Goal: Book appointment/travel/reservation

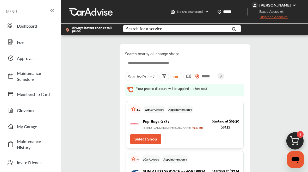
click at [141, 28] on div "Search for a service" at bounding box center [144, 29] width 36 height 4
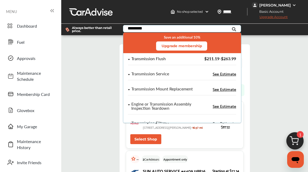
type input "*********"
click at [144, 61] on div "Transmission Flush" at bounding box center [148, 59] width 34 height 4
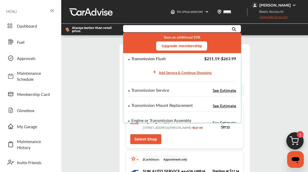
click at [150, 60] on div "Transmission Flush" at bounding box center [148, 59] width 34 height 4
click at [155, 58] on div "Transmission Flush" at bounding box center [148, 59] width 34 height 4
click at [165, 76] on div "Add Service & Continue Shopping" at bounding box center [181, 72] width 63 height 10
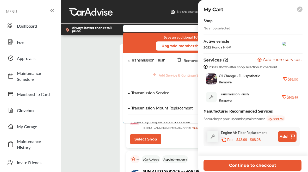
click at [226, 82] on div "Remove" at bounding box center [225, 82] width 13 height 4
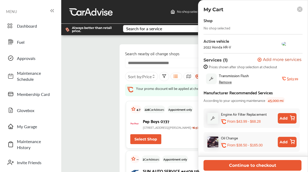
click at [223, 32] on div "Shop No shop selected Active vehicle 2022 Honda HR-V Services (1) Add a service…" at bounding box center [253, 86] width 99 height 138
click at [225, 28] on div "No shop selected" at bounding box center [217, 28] width 27 height 4
click at [221, 30] on div "No shop selected" at bounding box center [217, 28] width 27 height 4
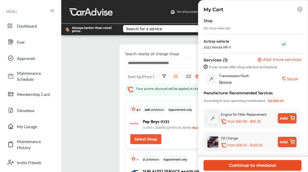
click at [250, 166] on button "Continue to checkout" at bounding box center [253, 165] width 98 height 11
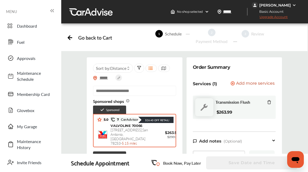
click at [139, 141] on div "VALVOLINE 70066 11999 Alamo Ranch Pkwy , San Antonio , TX 78253 - 5.15 miles" at bounding box center [128, 135] width 37 height 22
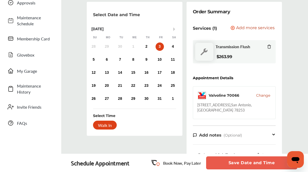
scroll to position [51, 0]
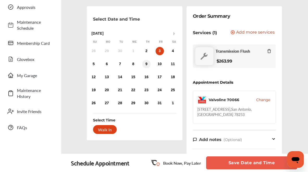
click at [148, 65] on div "9" at bounding box center [146, 64] width 8 height 8
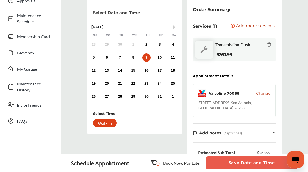
scroll to position [0, 0]
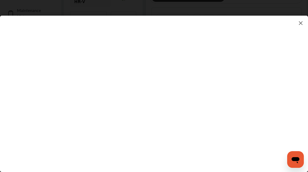
scroll to position [146, 0]
click at [300, 22] on img at bounding box center [301, 23] width 6 height 7
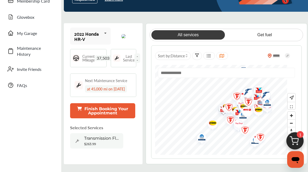
scroll to position [91, 0]
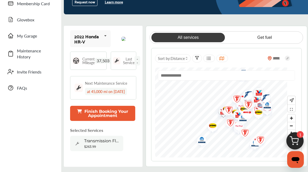
click at [98, 145] on div "$263.99" at bounding box center [102, 147] width 36 height 4
click at [301, 143] on img at bounding box center [294, 142] width 25 height 25
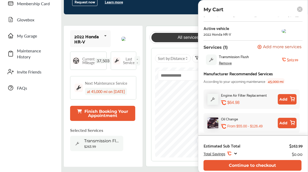
scroll to position [92, 0]
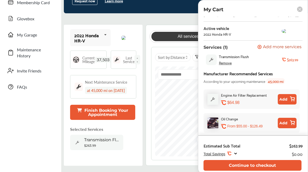
click at [222, 63] on div "Remove" at bounding box center [225, 63] width 13 height 4
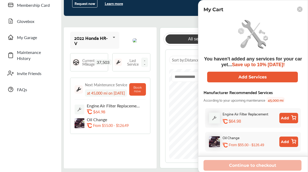
scroll to position [90, 0]
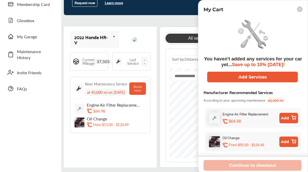
click at [139, 66] on div "Last Service --" at bounding box center [131, 61] width 38 height 18
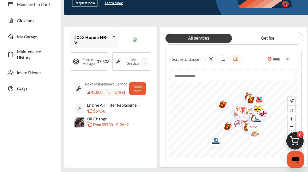
click at [145, 63] on div "Last Service --" at bounding box center [136, 61] width 23 height 9
click at [148, 62] on span "--" at bounding box center [144, 61] width 7 height 9
click at [101, 60] on span "37,503" at bounding box center [103, 62] width 17 height 6
click at [109, 122] on p "From $55.00 - $126.49" at bounding box center [110, 124] width 35 height 5
click at [146, 83] on button "Book now" at bounding box center [137, 88] width 17 height 13
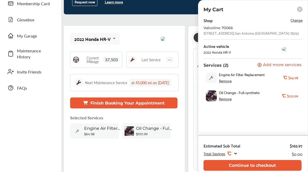
scroll to position [91, 0]
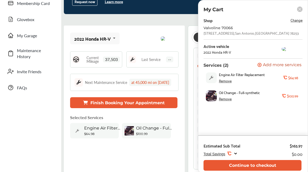
click at [216, 154] on span "Total Savings" at bounding box center [215, 154] width 22 height 4
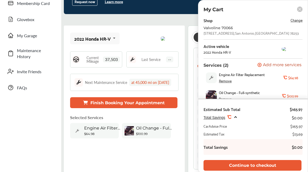
click at [236, 117] on icon at bounding box center [235, 117] width 4 height 4
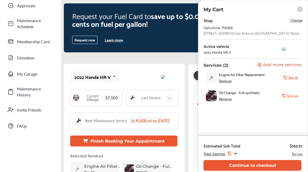
scroll to position [50, 0]
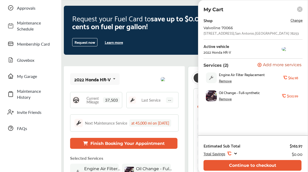
click at [300, 10] on icon at bounding box center [299, 9] width 3 height 3
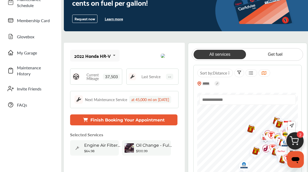
scroll to position [65, 0]
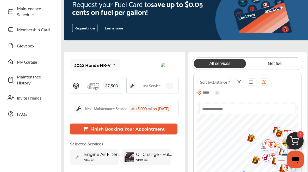
click at [294, 139] on img at bounding box center [294, 142] width 25 height 25
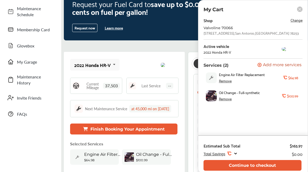
click at [262, 84] on div "Engine Air Filter Replacement Remove .st0{fill:#FA4A1C;} $64.98" at bounding box center [252, 78] width 97 height 16
click at [241, 99] on div "Oil Change - Full-synthetic Remove" at bounding box center [250, 95] width 63 height 11
click at [225, 100] on div "Remove" at bounding box center [225, 99] width 13 height 4
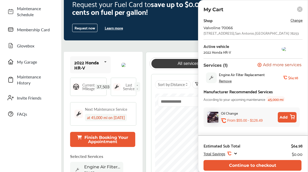
click at [226, 81] on div "Remove" at bounding box center [225, 81] width 13 height 4
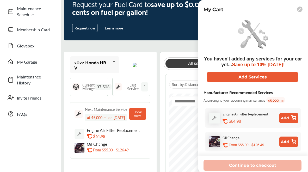
click at [301, 10] on rect at bounding box center [299, 9] width 5 height 5
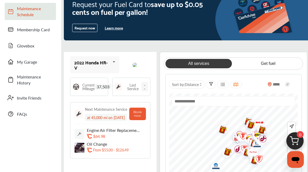
click at [34, 12] on span "Maintenance Schedule" at bounding box center [35, 11] width 36 height 12
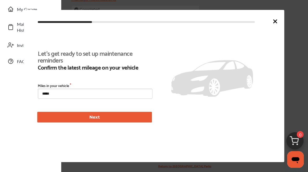
scroll to position [113, 0]
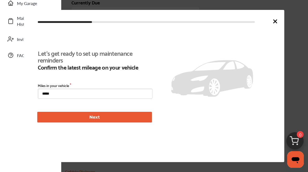
click at [65, 95] on input "*****" at bounding box center [95, 94] width 115 height 10
drag, startPoint x: 65, startPoint y: 95, endPoint x: 36, endPoint y: 94, distance: 28.4
click at [36, 94] on div "Let's get ready to set up maintenance reminders Confirm the latest mileage on y…" at bounding box center [154, 86] width 261 height 152
type input "*****"
click at [58, 117] on button "Next" at bounding box center [94, 117] width 115 height 11
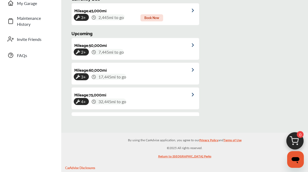
scroll to position [119, 0]
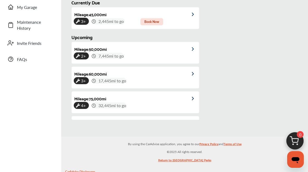
type input "*****"
type input "**********"
type input "*****"
type input "***"
type input "**********"
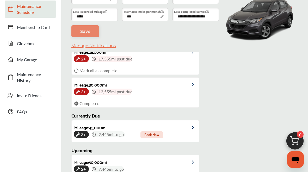
scroll to position [54, 0]
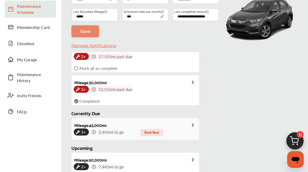
click at [192, 125] on img at bounding box center [195, 125] width 7 height 4
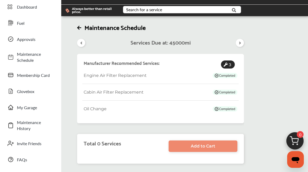
scroll to position [21, 0]
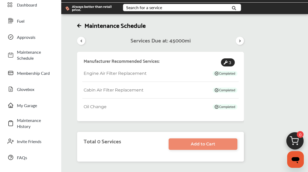
click at [239, 42] on icon at bounding box center [239, 41] width 5 height 4
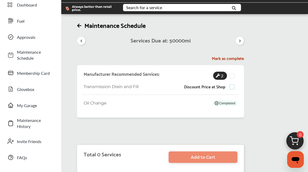
click at [231, 84] on label at bounding box center [234, 84] width 8 height 0
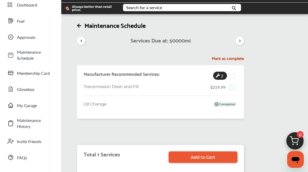
click at [231, 85] on label at bounding box center [234, 85] width 8 height 0
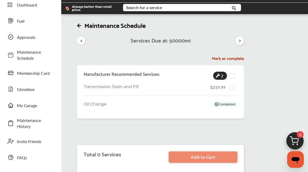
click at [80, 25] on icon at bounding box center [79, 25] width 4 height 5
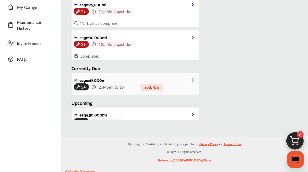
scroll to position [43, 0]
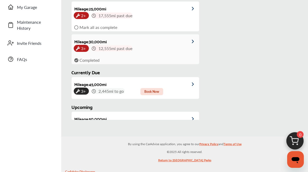
click at [193, 41] on img at bounding box center [195, 42] width 7 height 4
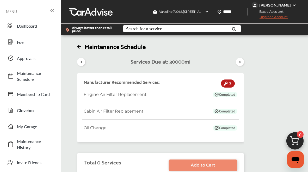
click at [225, 85] on icon at bounding box center [226, 84] width 4 height 4
click at [227, 83] on icon at bounding box center [226, 84] width 4 height 4
click at [240, 63] on icon at bounding box center [239, 62] width 5 height 4
click at [226, 83] on icon at bounding box center [226, 84] width 4 height 4
click at [101, 108] on div "Cabin Air Filter Replacement" at bounding box center [160, 111] width 156 height 8
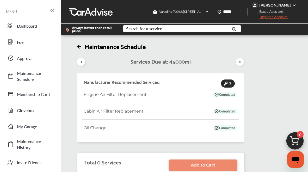
click at [240, 62] on icon at bounding box center [239, 62] width 5 height 4
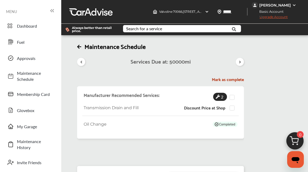
click at [80, 61] on icon at bounding box center [81, 62] width 5 height 4
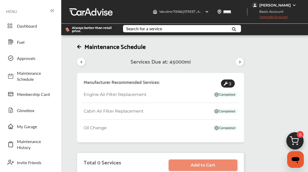
click at [80, 61] on icon at bounding box center [81, 62] width 5 height 4
click at [230, 87] on span "3" at bounding box center [230, 83] width 4 height 8
click at [230, 85] on span "3" at bounding box center [230, 83] width 4 height 8
click at [127, 114] on div "Cabin Air Filter Replacement" at bounding box center [160, 111] width 156 height 8
click at [80, 46] on icon at bounding box center [79, 46] width 4 height 5
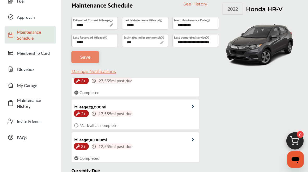
scroll to position [22, 0]
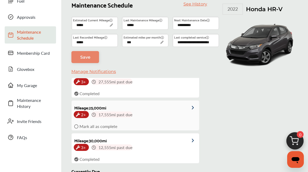
click at [82, 115] on span "2+" at bounding box center [83, 114] width 7 height 8
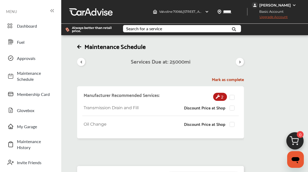
click at [226, 80] on h5 "Mark as complete" at bounding box center [160, 79] width 167 height 5
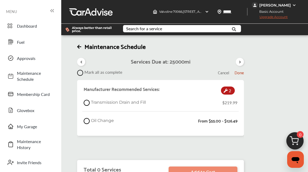
click at [83, 121] on div "Oil Change From $55.00 - $126.49" at bounding box center [160, 120] width 156 height 9
click at [88, 121] on icon at bounding box center [87, 121] width 6 height 6
click at [243, 72] on span "Done" at bounding box center [239, 72] width 9 height 7
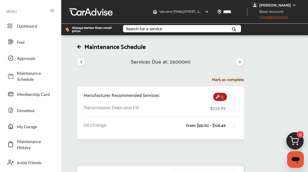
click at [134, 109] on span "Transmission Drain and Fill" at bounding box center [111, 108] width 55 height 6
click at [232, 106] on label at bounding box center [234, 106] width 8 height 0
click at [233, 123] on label at bounding box center [234, 123] width 8 height 0
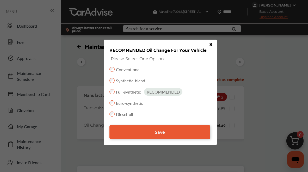
click at [211, 46] on icon at bounding box center [211, 45] width 4 height 4
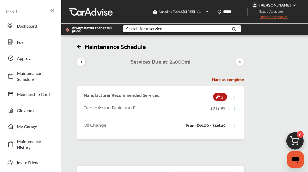
click at [232, 106] on label at bounding box center [234, 106] width 8 height 0
click at [231, 123] on label at bounding box center [234, 123] width 8 height 0
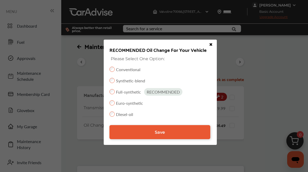
click at [142, 140] on div "RECOMMENDED Oil Change For Your Vehicle Please Select One Option: Conventional …" at bounding box center [160, 92] width 112 height 104
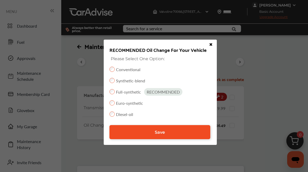
click at [151, 133] on link "Save" at bounding box center [159, 132] width 101 height 14
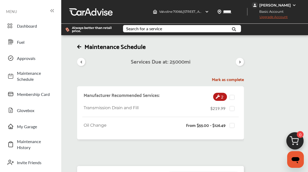
click at [231, 80] on h5 "Mark as complete" at bounding box center [160, 79] width 167 height 5
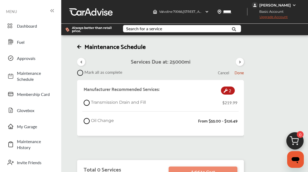
click at [86, 123] on icon at bounding box center [87, 121] width 6 height 6
click at [239, 74] on span "Done" at bounding box center [239, 72] width 9 height 7
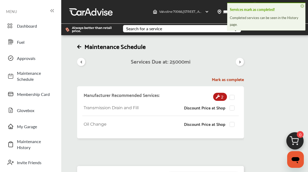
click at [220, 79] on h5 "Mark as complete" at bounding box center [160, 79] width 167 height 5
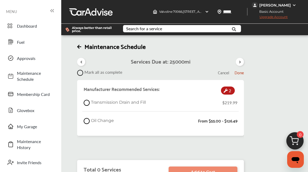
click at [85, 122] on icon at bounding box center [87, 121] width 6 height 6
click at [236, 73] on span "Done" at bounding box center [239, 72] width 9 height 7
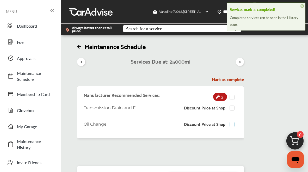
click at [232, 122] on label at bounding box center [234, 122] width 8 height 0
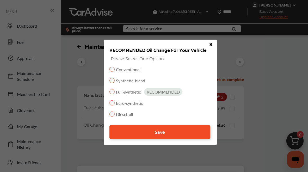
click at [178, 129] on link "Save" at bounding box center [159, 132] width 101 height 14
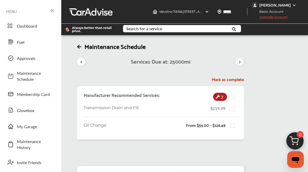
click at [231, 80] on h5 "Mark as complete" at bounding box center [160, 79] width 167 height 5
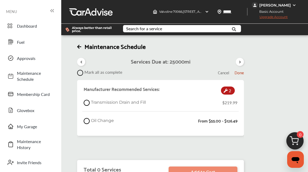
click at [239, 72] on span "Done" at bounding box center [239, 72] width 9 height 7
click at [88, 120] on icon at bounding box center [87, 121] width 6 height 6
click at [237, 73] on span "Done" at bounding box center [239, 72] width 9 height 7
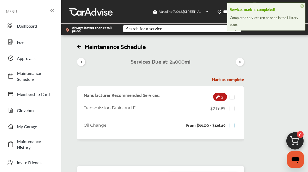
click at [231, 123] on label at bounding box center [234, 123] width 8 height 0
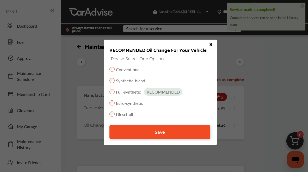
click at [141, 130] on link "Save" at bounding box center [159, 132] width 101 height 14
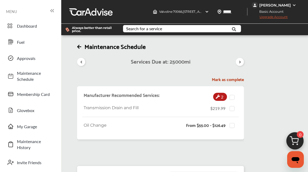
click at [215, 79] on h5 "Mark as complete" at bounding box center [160, 79] width 167 height 5
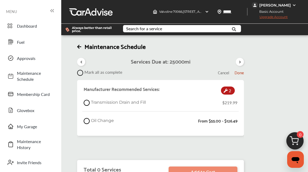
click at [81, 45] on icon at bounding box center [79, 46] width 4 height 5
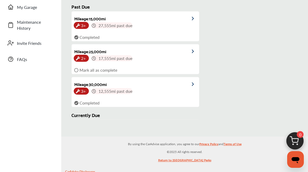
scroll to position [50, 0]
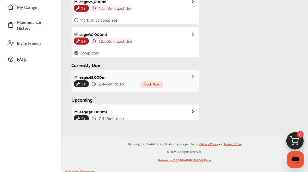
click at [194, 77] on img at bounding box center [195, 77] width 7 height 4
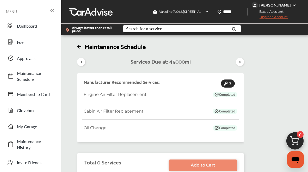
click at [240, 61] on icon at bounding box center [239, 62] width 5 height 4
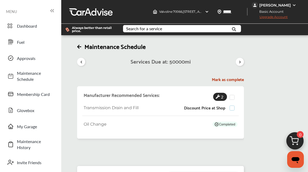
click at [231, 106] on label at bounding box center [234, 106] width 8 height 0
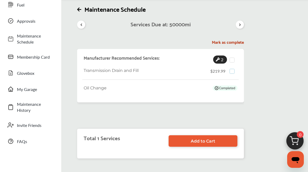
scroll to position [40, 0]
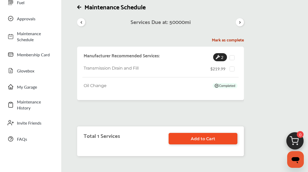
click at [181, 138] on link "Add to Cart" at bounding box center [203, 138] width 69 height 11
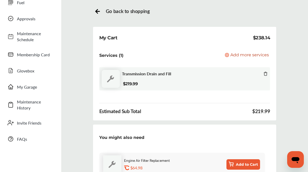
scroll to position [39, 0]
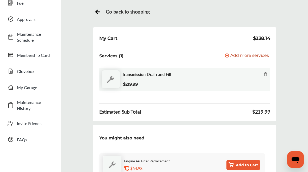
click at [97, 9] on icon at bounding box center [97, 11] width 7 height 7
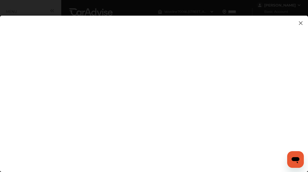
click at [300, 25] on img at bounding box center [301, 23] width 6 height 7
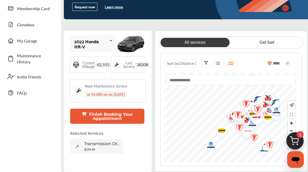
scroll to position [99, 0]
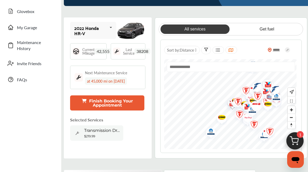
click at [220, 67] on input "text" at bounding box center [231, 67] width 128 height 10
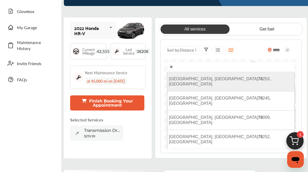
click at [208, 80] on span "[GEOGRAPHIC_DATA], [GEOGRAPHIC_DATA] 78 253, [GEOGRAPHIC_DATA]" at bounding box center [220, 82] width 102 height 10
type input "**********"
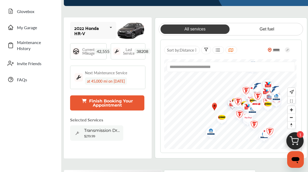
click at [96, 133] on div "Transmission Drain and Fill" at bounding box center [102, 131] width 36 height 6
click at [103, 133] on div "Transmission Drain and Fill" at bounding box center [102, 131] width 36 height 6
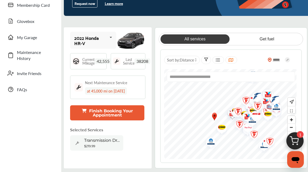
scroll to position [89, 0]
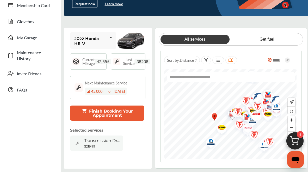
click at [107, 145] on div "$219.99" at bounding box center [102, 146] width 36 height 4
click at [116, 118] on button "Finish Booking Your Appointment" at bounding box center [107, 113] width 74 height 15
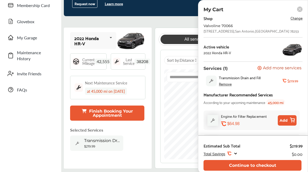
scroll to position [0, 0]
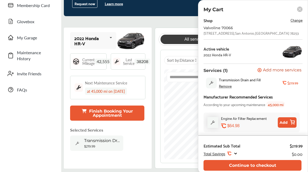
click at [296, 20] on span "Change" at bounding box center [297, 20] width 12 height 6
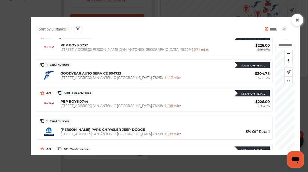
scroll to position [235, 0]
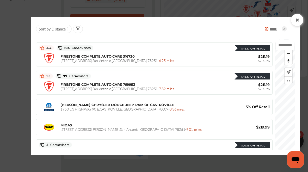
click at [66, 28] on div at bounding box center [68, 29] width 4 height 4
click at [49, 40] on label at bounding box center [50, 40] width 8 height 0
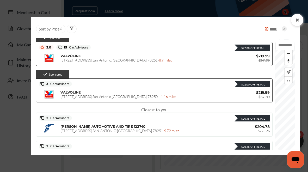
scroll to position [29, 0]
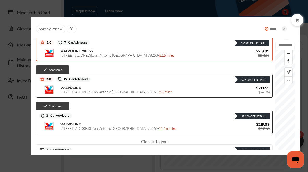
click at [54, 31] on span "Price" at bounding box center [56, 28] width 8 height 5
click at [42, 48] on label at bounding box center [44, 48] width 8 height 0
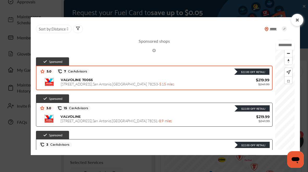
scroll to position [43, 0]
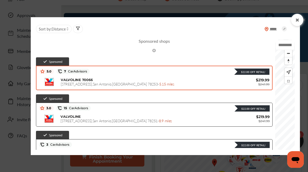
click at [62, 30] on span "Distance" at bounding box center [59, 28] width 14 height 5
click at [49, 40] on label at bounding box center [50, 40] width 8 height 0
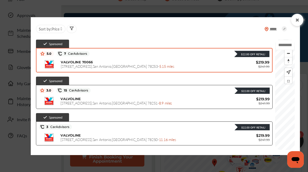
scroll to position [18, 0]
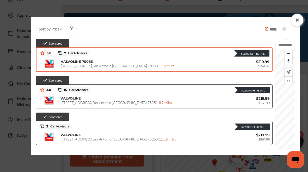
click at [296, 17] on div at bounding box center [297, 20] width 12 height 12
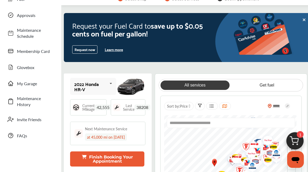
click at [107, 163] on button "Finish Booking Your Appointment" at bounding box center [107, 158] width 74 height 15
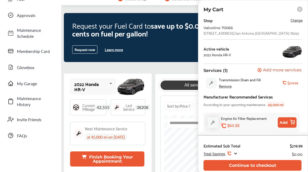
click at [295, 22] on span "Change" at bounding box center [297, 20] width 12 height 6
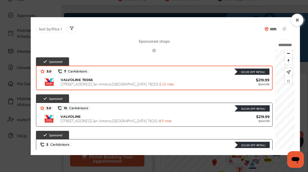
click at [56, 27] on span "Price" at bounding box center [56, 28] width 8 height 5
click at [49, 41] on span "Price" at bounding box center [52, 42] width 8 height 4
click at [75, 29] on div at bounding box center [72, 29] width 10 height 8
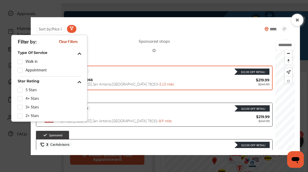
scroll to position [46, 0]
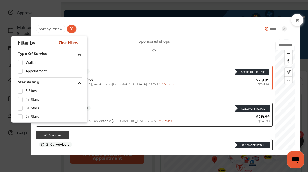
click at [71, 33] on div at bounding box center [72, 29] width 10 height 8
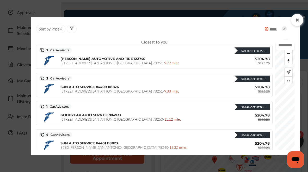
scroll to position [108, 0]
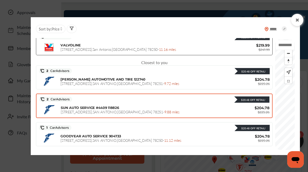
click at [106, 110] on span "[STREET_ADDRESS] - 9.88 miles" at bounding box center [120, 111] width 119 height 5
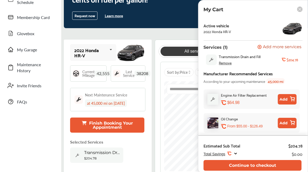
scroll to position [79, 0]
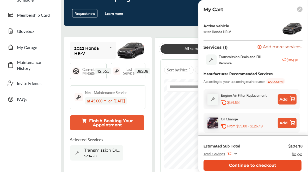
click at [232, 164] on button "Continue to checkout" at bounding box center [253, 165] width 98 height 11
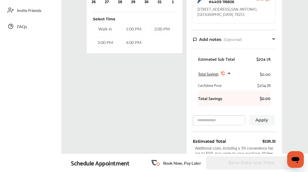
scroll to position [153, 0]
click at [218, 73] on span "Total Savings" at bounding box center [208, 73] width 21 height 5
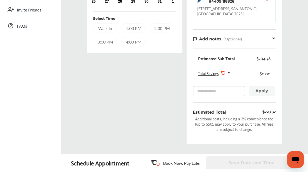
click at [218, 73] on span "Total Savings" at bounding box center [208, 73] width 21 height 5
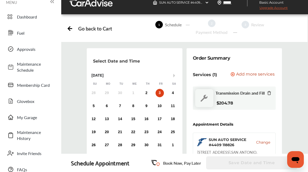
scroll to position [0, 0]
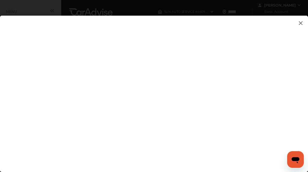
scroll to position [79, 0]
